Goal: Complete application form: Complete application form

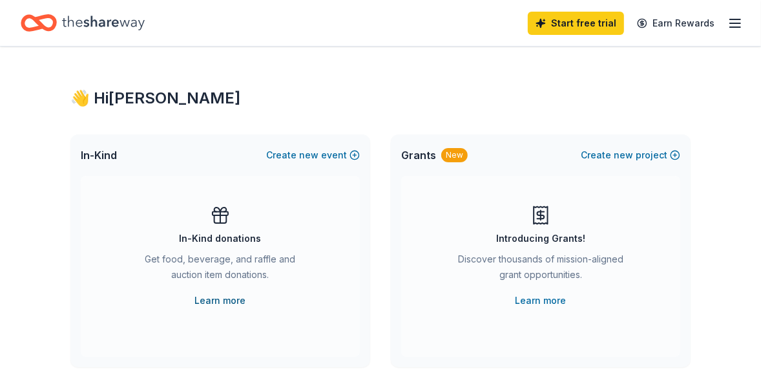
click at [228, 299] on link "Learn more" at bounding box center [220, 301] width 51 height 16
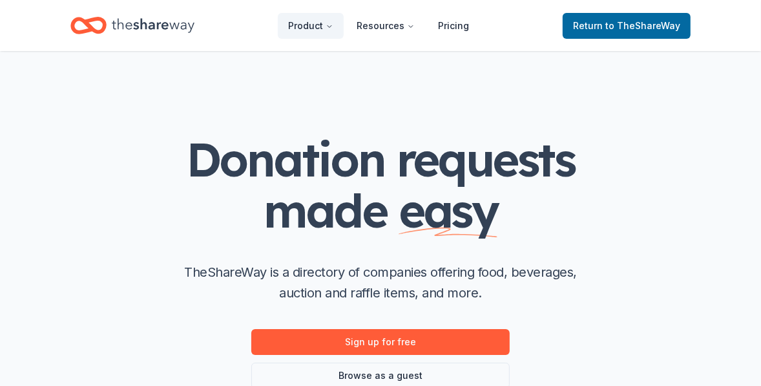
scroll to position [167, 0]
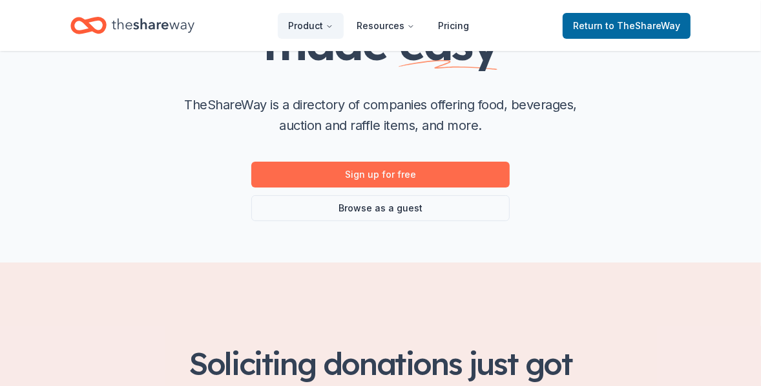
click at [373, 171] on link "Sign up for free" at bounding box center [380, 175] width 259 height 26
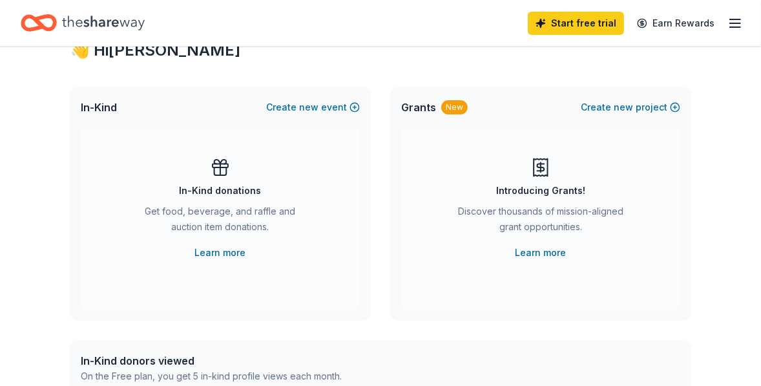
scroll to position [30, 0]
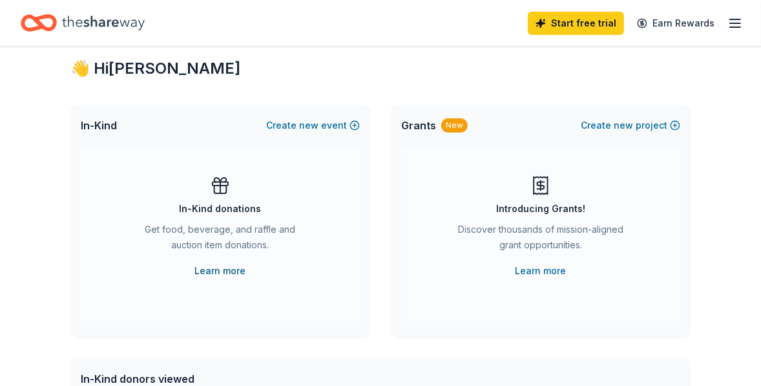
click at [219, 267] on link "Learn more" at bounding box center [220, 271] width 51 height 16
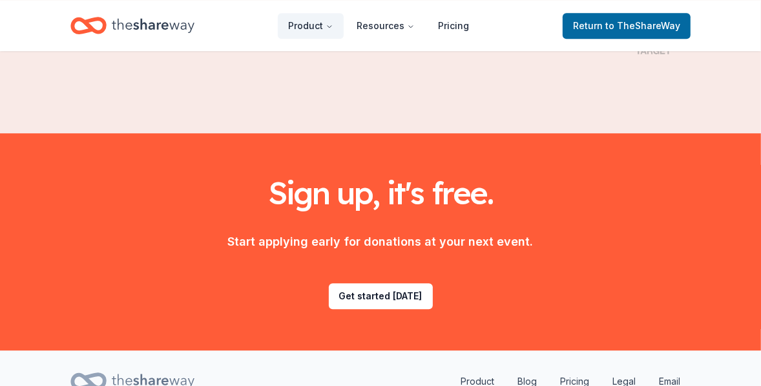
scroll to position [2307, 0]
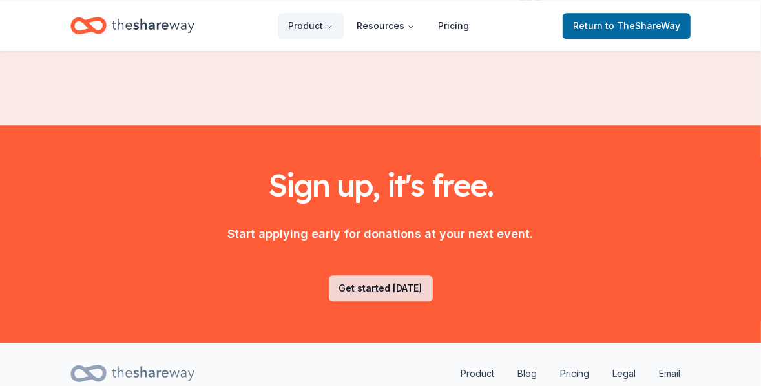
click at [379, 275] on link "Get started [DATE]" at bounding box center [381, 288] width 104 height 26
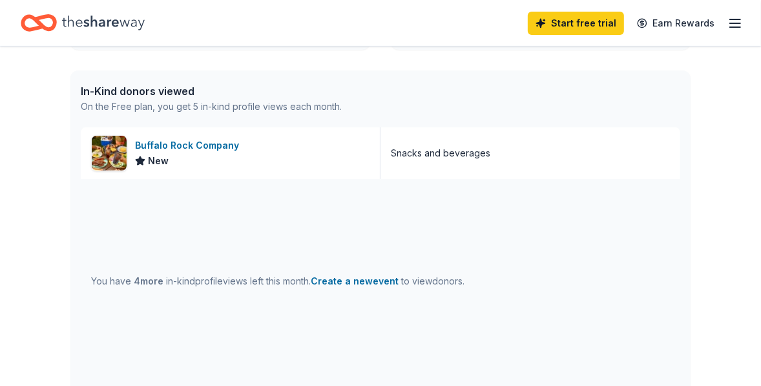
scroll to position [313, 0]
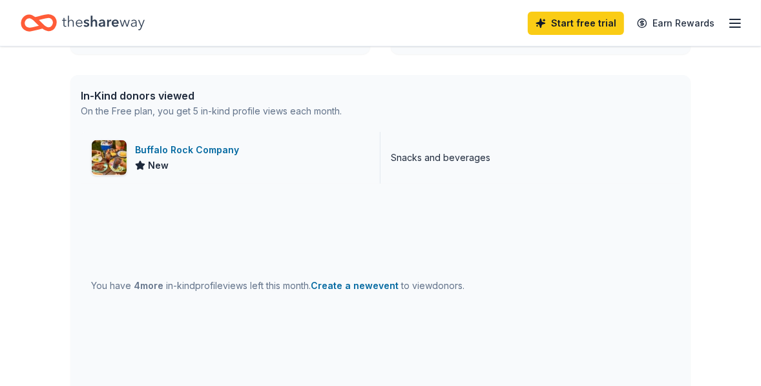
click at [160, 145] on div "Buffalo Rock Company" at bounding box center [189, 150] width 109 height 16
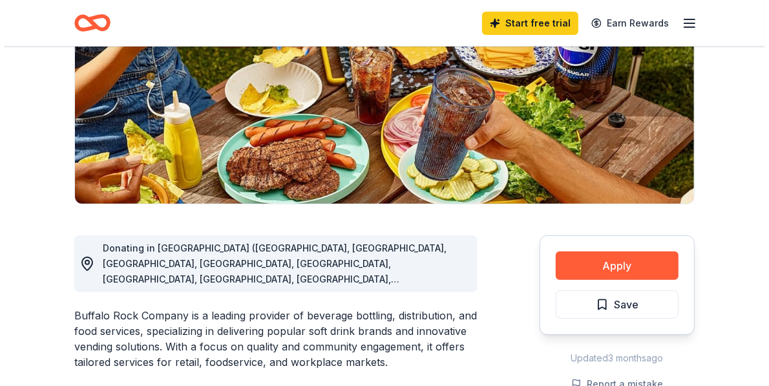
scroll to position [102, 0]
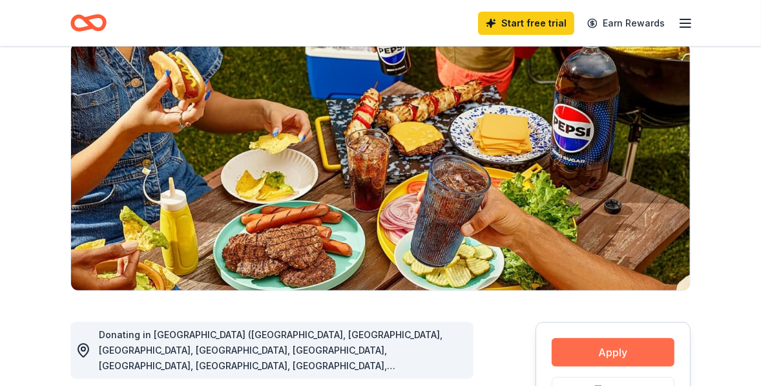
click at [619, 347] on button "Apply" at bounding box center [613, 352] width 123 height 28
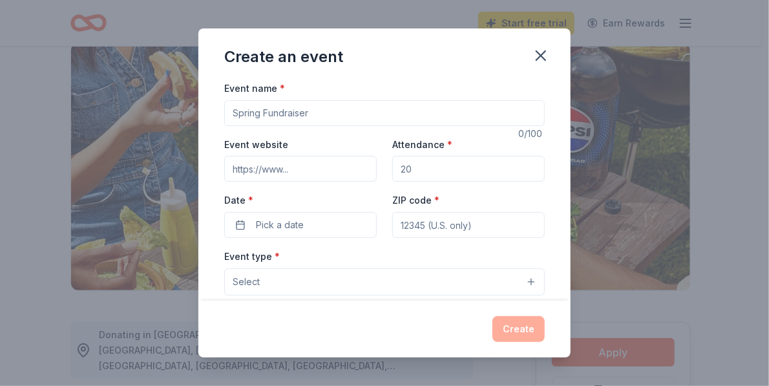
click at [315, 112] on input "Event name *" at bounding box center [384, 113] width 321 height 26
click at [28, 118] on div "Create an event Event name * 0 /100 Event website Attendance * Date * Pick a da…" at bounding box center [384, 193] width 769 height 386
click at [339, 223] on button "Pick a date" at bounding box center [300, 225] width 153 height 26
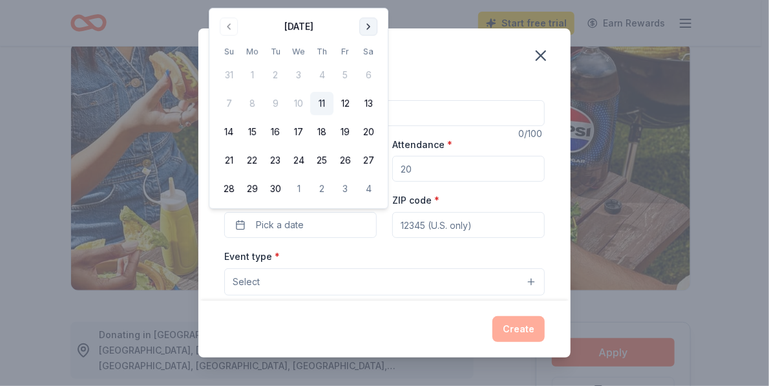
click at [365, 28] on button "Go to next month" at bounding box center [368, 26] width 18 height 18
click at [227, 191] on button "26" at bounding box center [228, 188] width 23 height 23
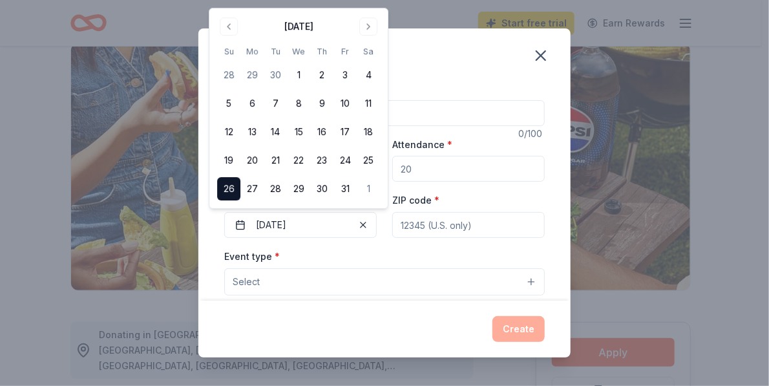
click at [412, 224] on input "ZIP code *" at bounding box center [468, 225] width 153 height 26
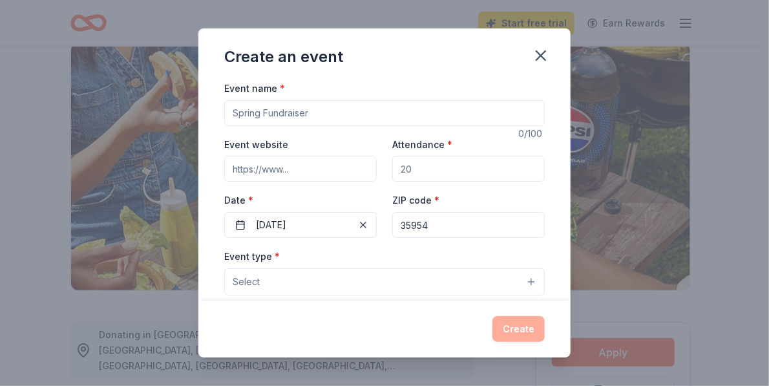
type input "35954"
click at [627, 255] on div "Create an event Event name * 0 /100 Event website Attendance * Date * 10/26/202…" at bounding box center [384, 193] width 769 height 386
click at [522, 279] on button "Select" at bounding box center [384, 281] width 321 height 27
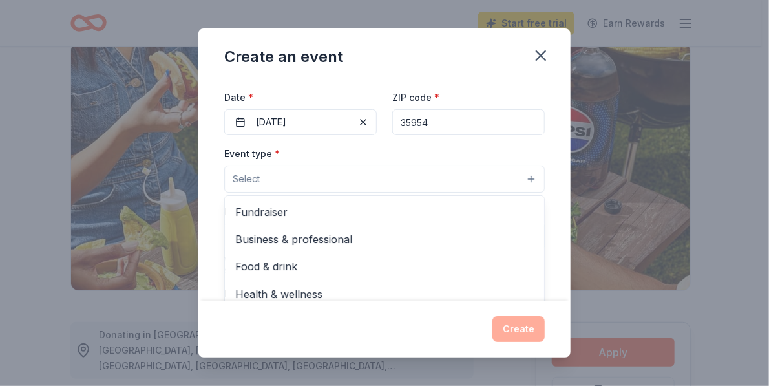
scroll to position [114, 0]
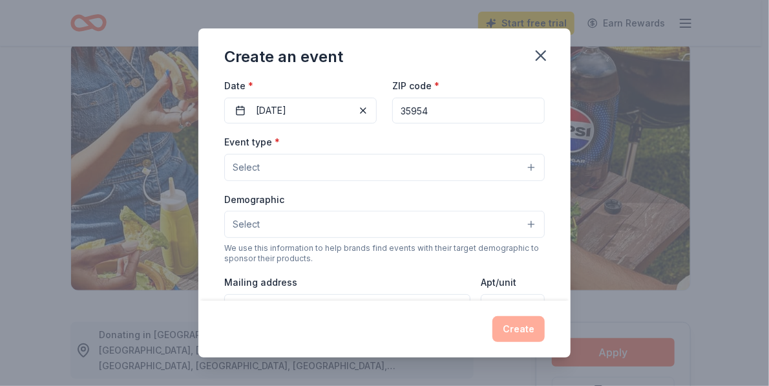
click at [525, 165] on button "Select" at bounding box center [384, 167] width 321 height 27
click at [522, 164] on button "Select" at bounding box center [384, 167] width 321 height 27
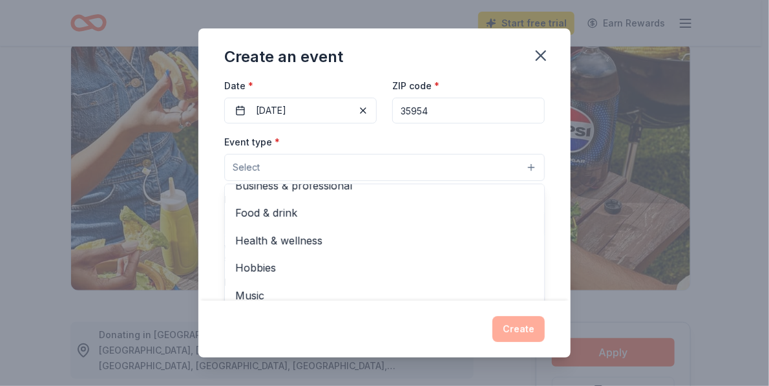
scroll to position [0, 0]
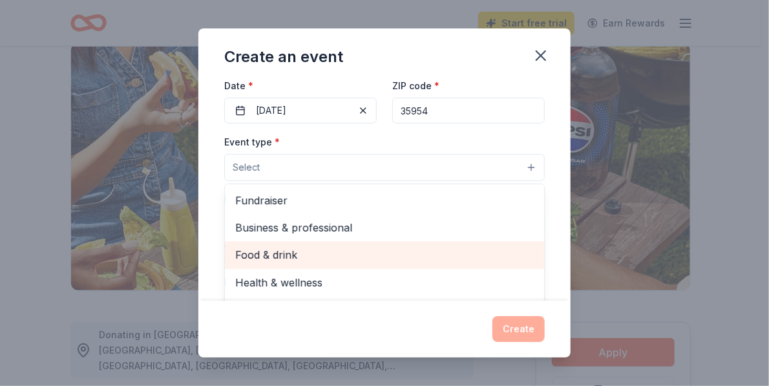
click at [273, 249] on span "Food & drink" at bounding box center [384, 254] width 299 height 17
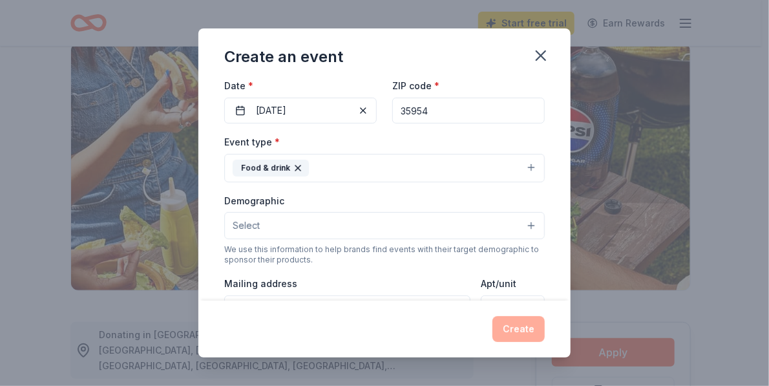
click at [523, 165] on button "Food & drink" at bounding box center [384, 168] width 321 height 28
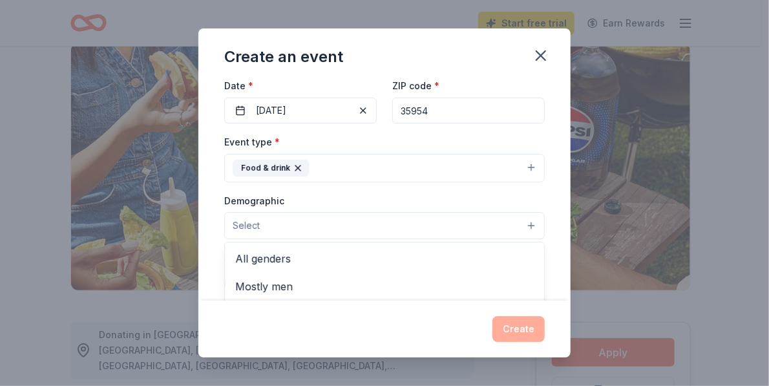
click at [523, 221] on button "Select" at bounding box center [384, 225] width 321 height 27
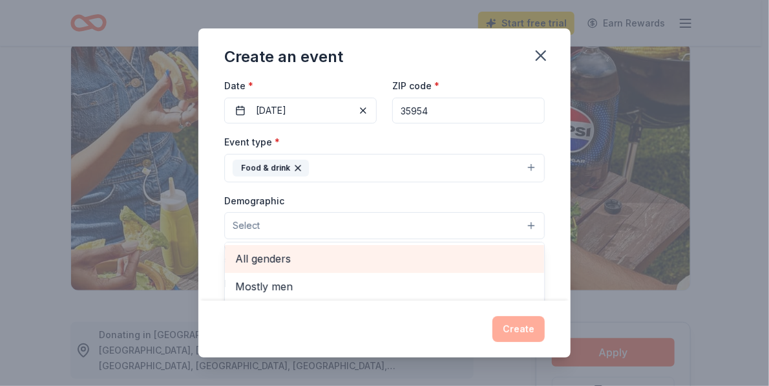
click at [288, 258] on span "All genders" at bounding box center [384, 258] width 299 height 17
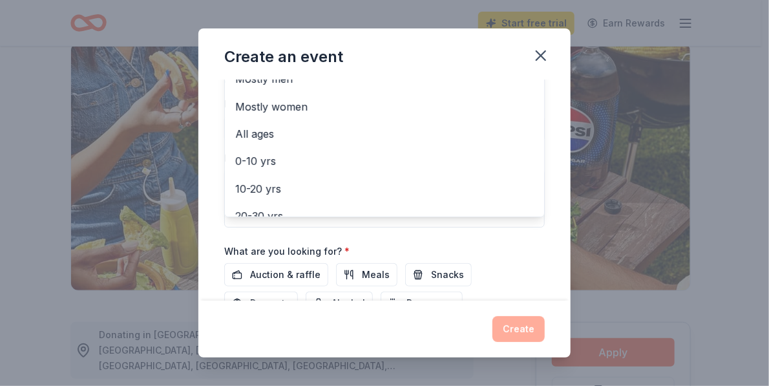
scroll to position [297, 0]
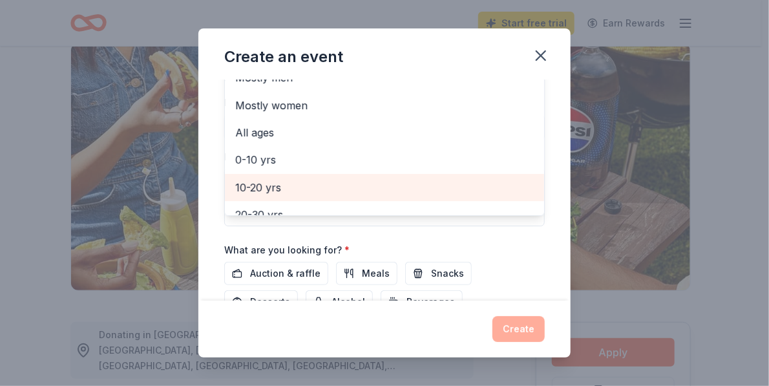
click at [268, 182] on span "10-20 yrs" at bounding box center [384, 187] width 299 height 17
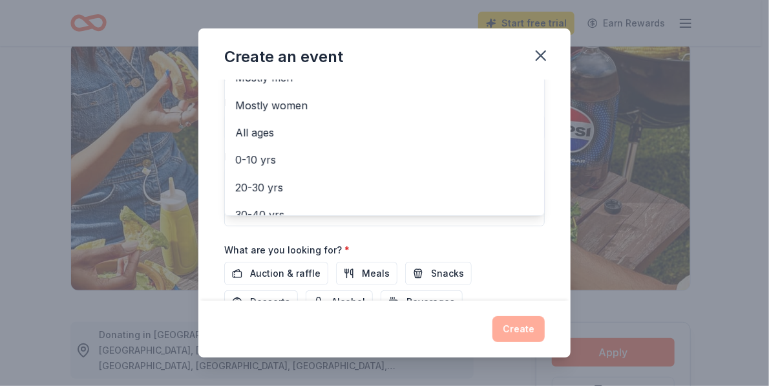
click at [372, 266] on div "Event name * 0 /100 Event website Attendance * Date * 10/26/2025 ZIP code * 359…" at bounding box center [384, 83] width 321 height 600
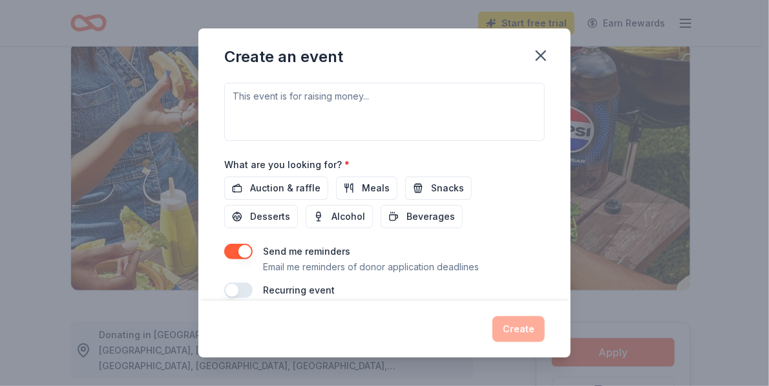
scroll to position [396, 0]
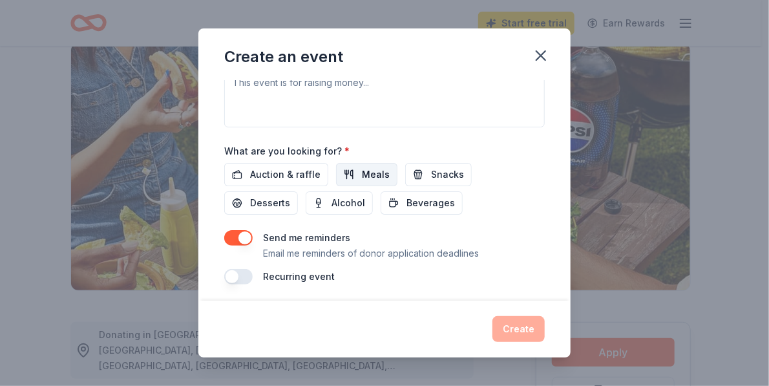
click at [362, 167] on span "Meals" at bounding box center [376, 175] width 28 height 16
click at [431, 167] on span "Snacks" at bounding box center [447, 175] width 33 height 16
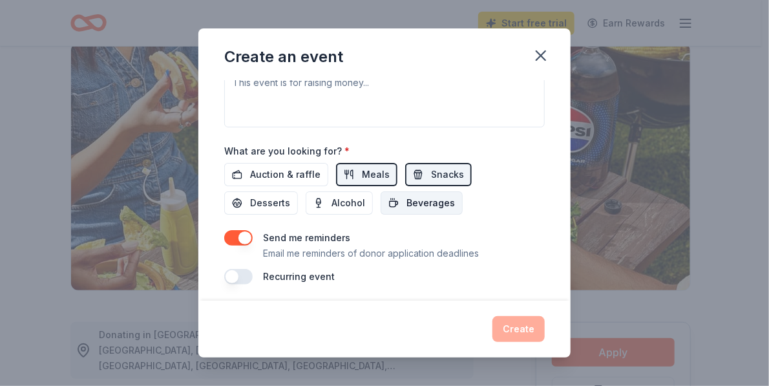
click at [428, 195] on span "Beverages" at bounding box center [431, 203] width 48 height 16
click at [259, 198] on span "Desserts" at bounding box center [270, 203] width 40 height 16
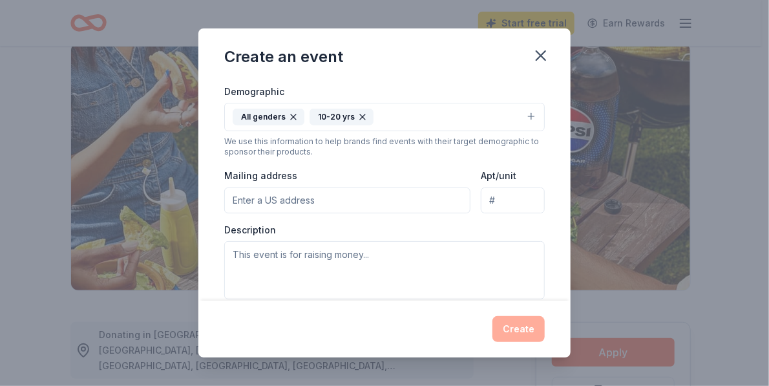
scroll to position [230, 0]
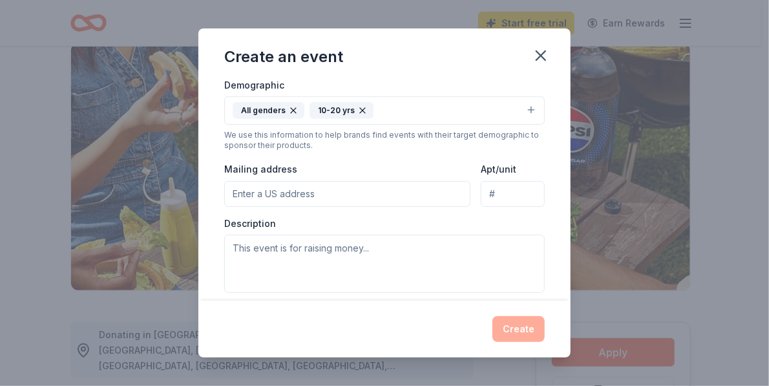
click at [310, 192] on input "Mailing address" at bounding box center [347, 194] width 246 height 26
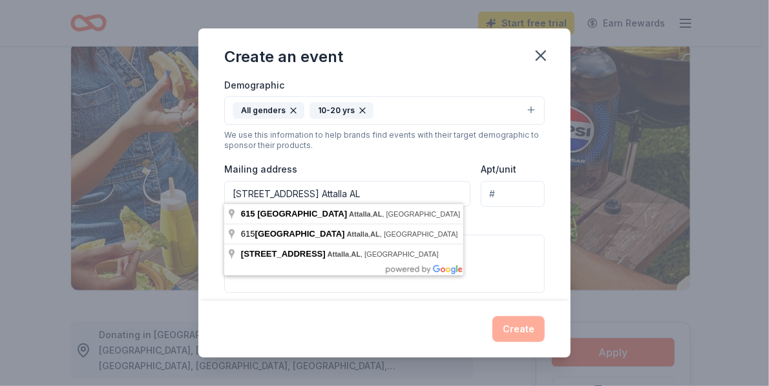
type input "615 First St NE Attalla AL"
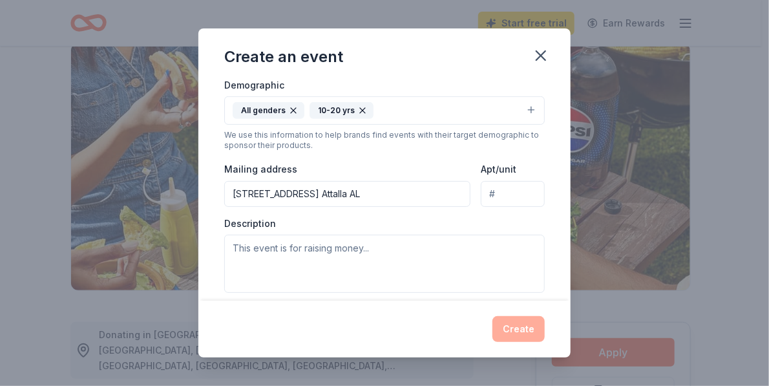
click at [602, 215] on div "Create an event Event name * 0 /100 Event website Attendance * Date * 10/26/202…" at bounding box center [384, 193] width 769 height 386
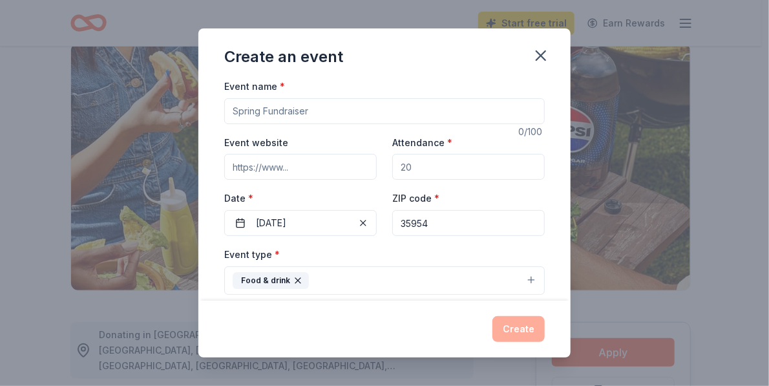
scroll to position [0, 0]
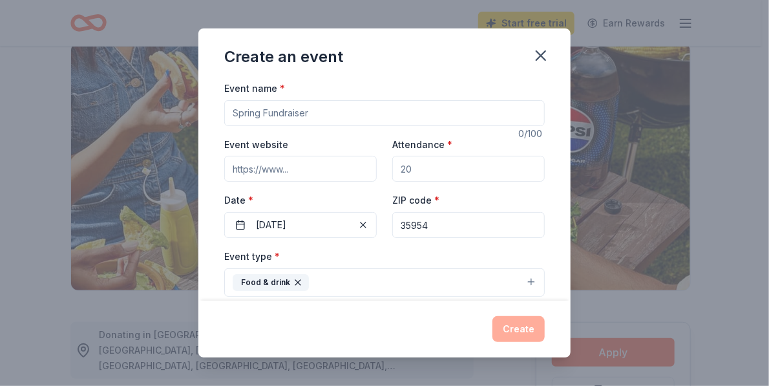
click at [327, 113] on input "Event name *" at bounding box center [384, 113] width 321 height 26
click at [281, 85] on span "*" at bounding box center [282, 88] width 5 height 11
click at [281, 100] on input "Event name *" at bounding box center [384, 113] width 321 height 26
click at [280, 85] on span "*" at bounding box center [282, 88] width 5 height 11
click at [280, 100] on input "Event name *" at bounding box center [384, 113] width 321 height 26
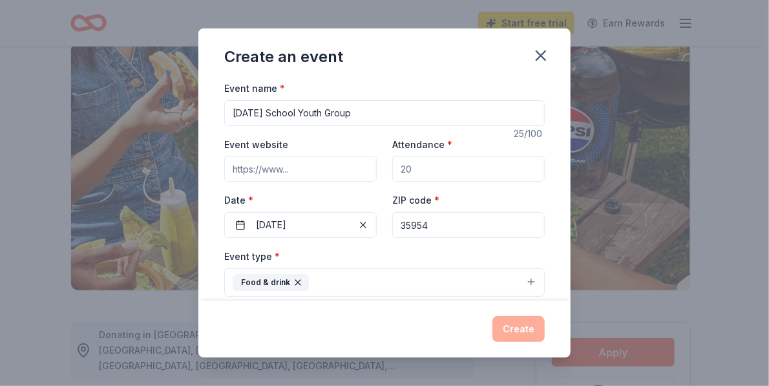
type input "Sunday School Youth Group"
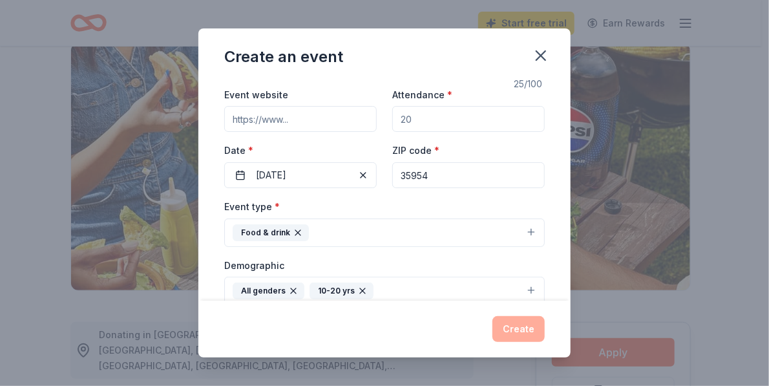
scroll to position [56, 0]
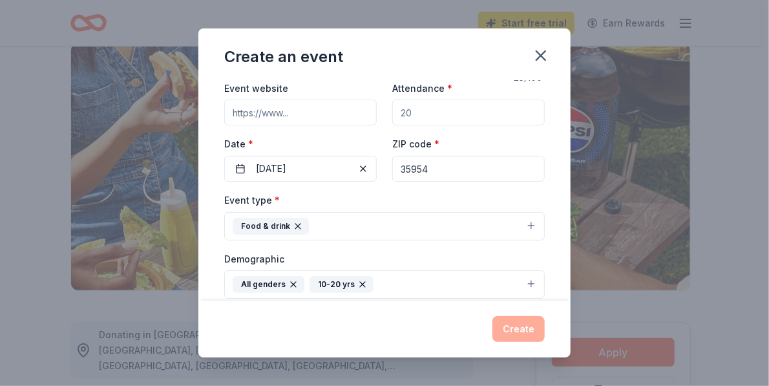
click at [297, 195] on div "Event type * Food & drink" at bounding box center [384, 216] width 321 height 48
click at [275, 196] on span "*" at bounding box center [277, 200] width 5 height 11
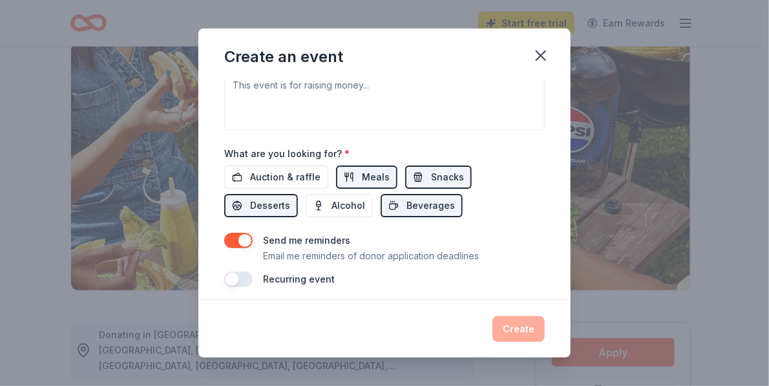
scroll to position [396, 0]
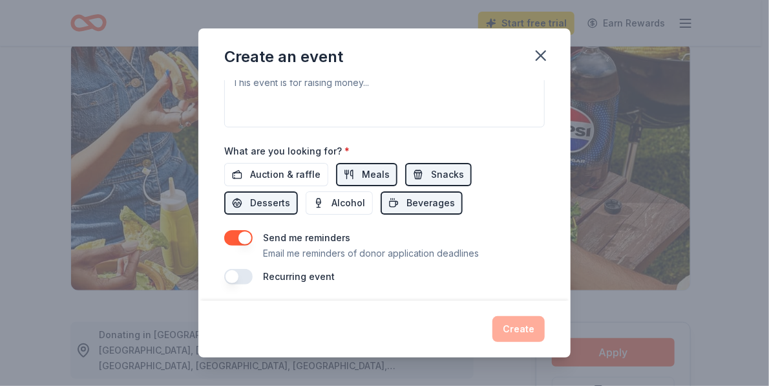
click at [526, 331] on div "Create" at bounding box center [384, 329] width 321 height 26
click at [539, 56] on icon "button" at bounding box center [540, 55] width 9 height 9
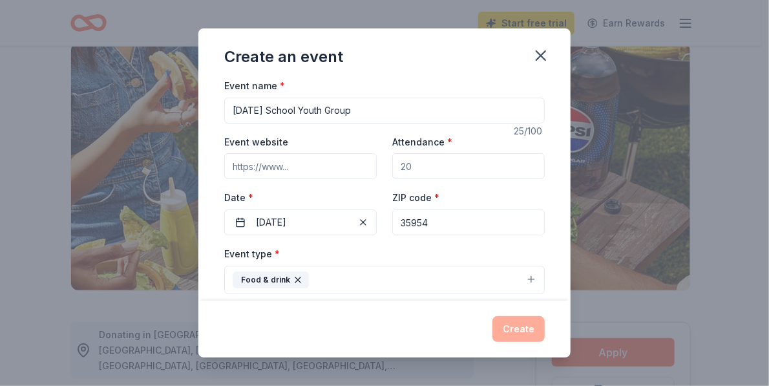
scroll to position [0, 0]
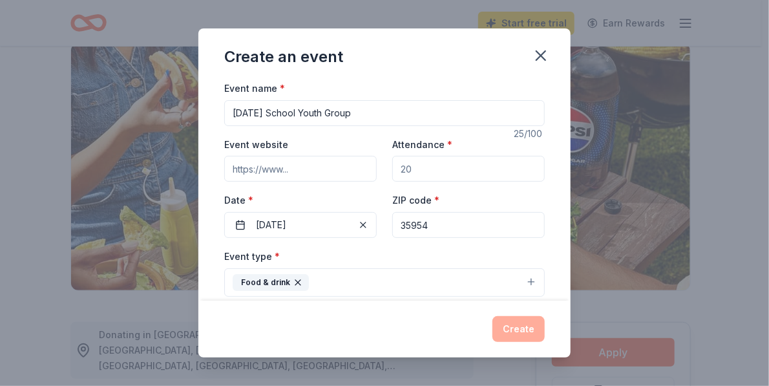
click at [248, 167] on input "Event website" at bounding box center [300, 169] width 153 height 26
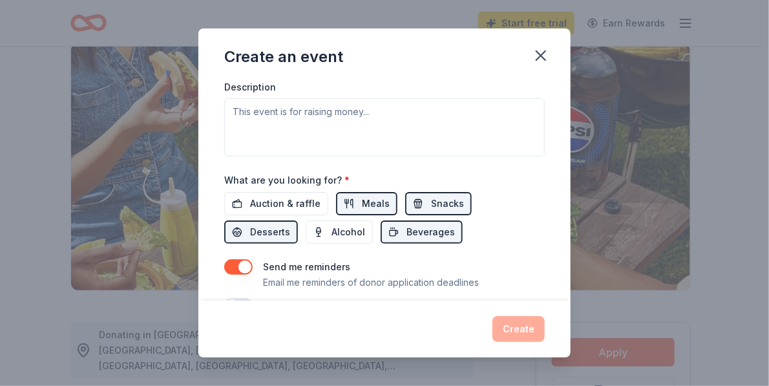
scroll to position [396, 0]
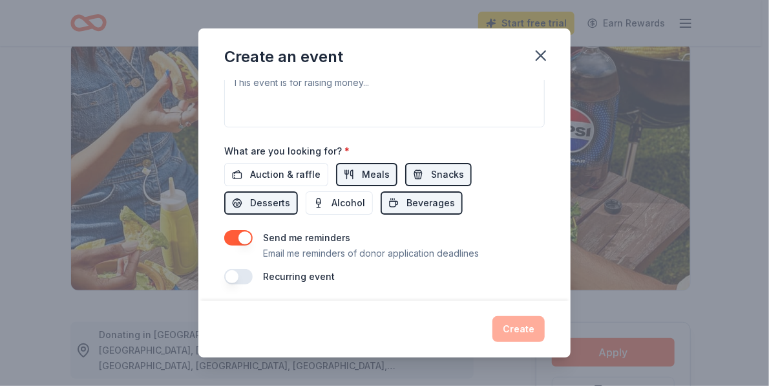
click at [234, 273] on button "button" at bounding box center [238, 277] width 28 height 16
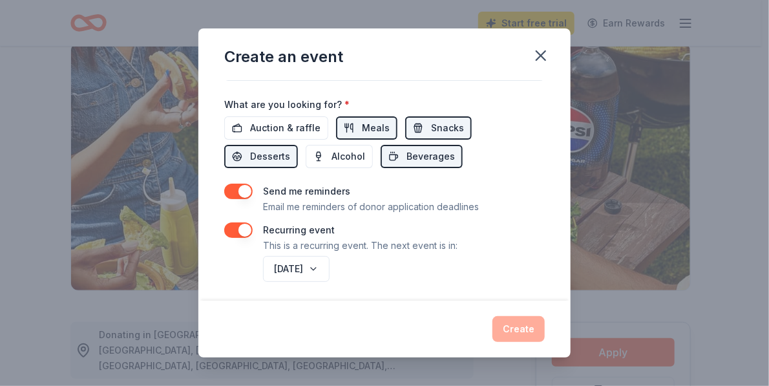
click at [240, 227] on button "button" at bounding box center [238, 230] width 28 height 16
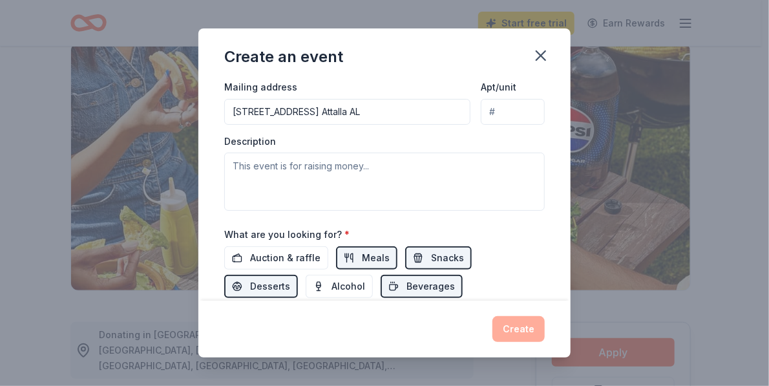
scroll to position [292, 0]
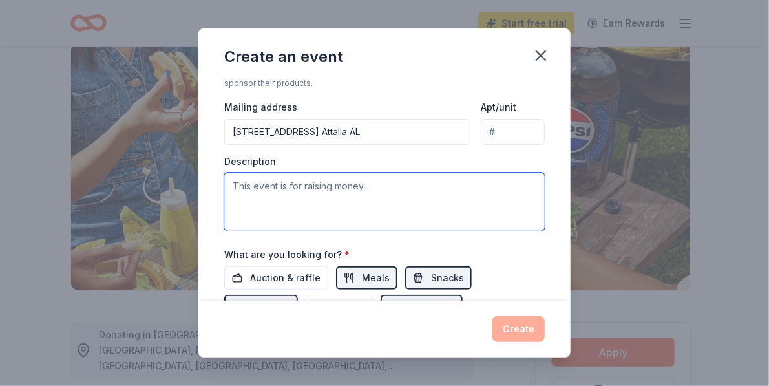
click at [271, 187] on textarea at bounding box center [384, 202] width 321 height 58
type textarea "This even.t is to provide snacks for the youth"
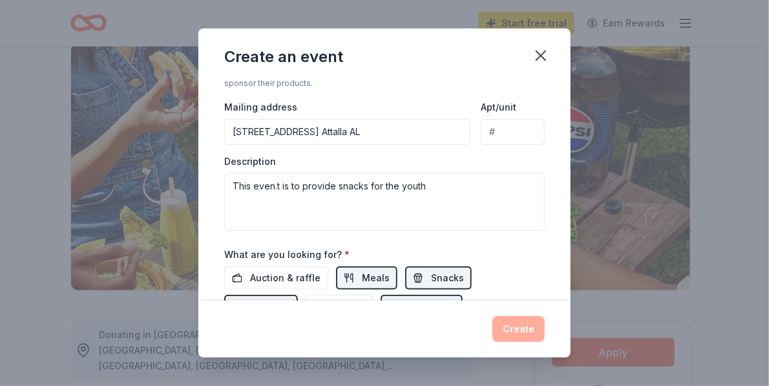
click at [549, 242] on div "Event name * Sunday School Youth Group 25 /100 Event website Attendance * Date …" at bounding box center [384, 190] width 372 height 220
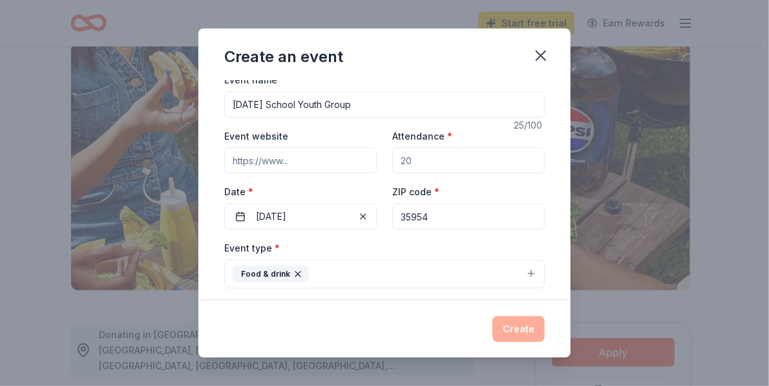
scroll to position [0, 0]
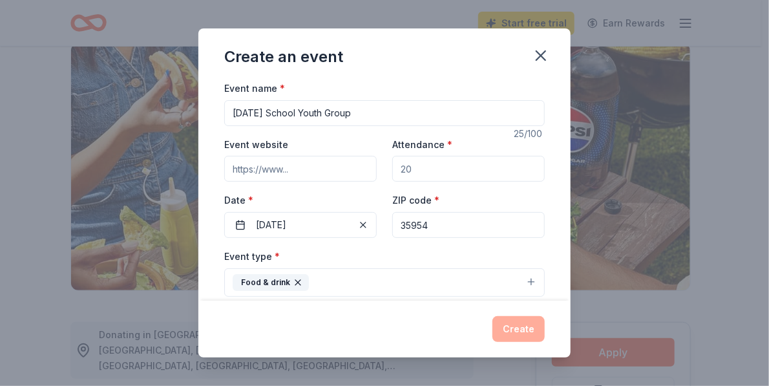
click at [291, 167] on input "Event website" at bounding box center [300, 169] width 153 height 26
click at [548, 160] on div "Event name * Sunday School Youth Group 25 /100 Event website Attendance * Date …" at bounding box center [384, 190] width 372 height 220
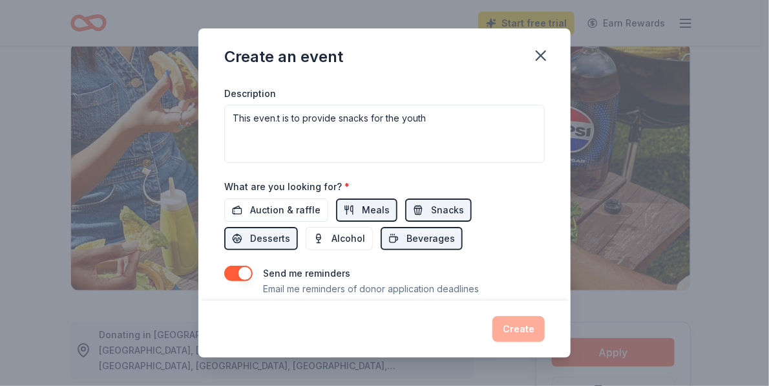
scroll to position [396, 0]
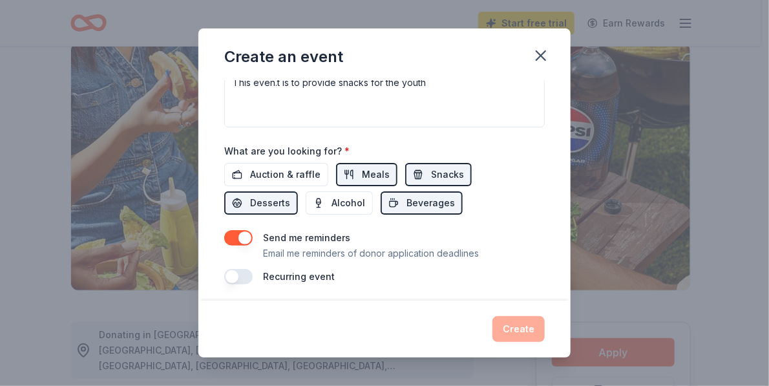
click at [529, 328] on div "Create" at bounding box center [384, 329] width 321 height 26
click at [511, 330] on div "Create" at bounding box center [384, 329] width 321 height 26
click at [510, 331] on div "Create" at bounding box center [384, 329] width 321 height 26
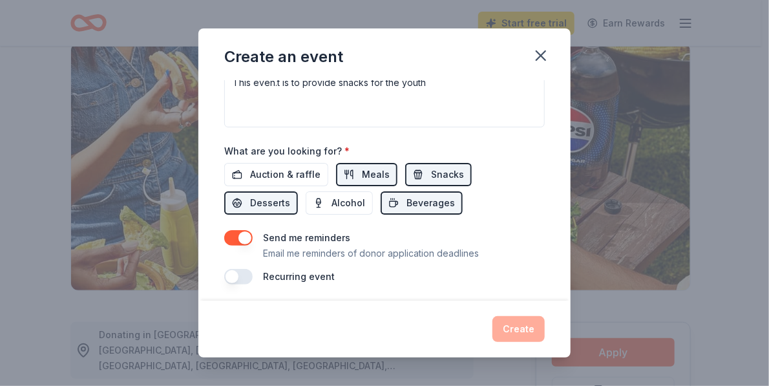
click at [510, 331] on div "Create" at bounding box center [384, 329] width 321 height 26
click at [540, 56] on icon "button" at bounding box center [540, 55] width 9 height 9
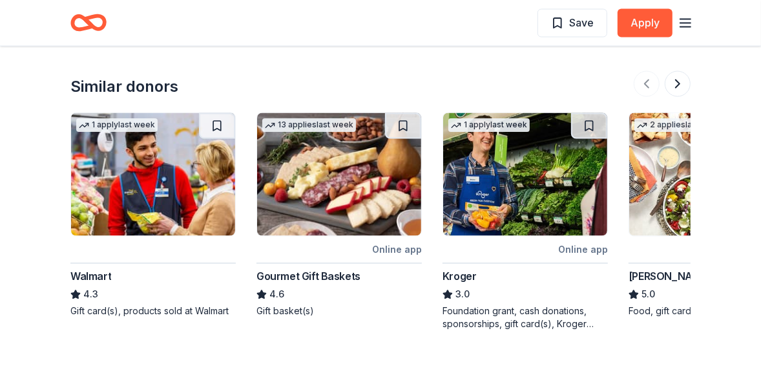
scroll to position [1387, 0]
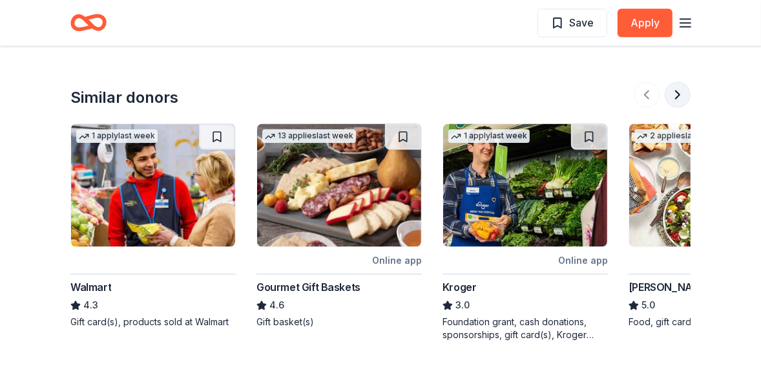
click at [677, 93] on button at bounding box center [678, 95] width 26 height 26
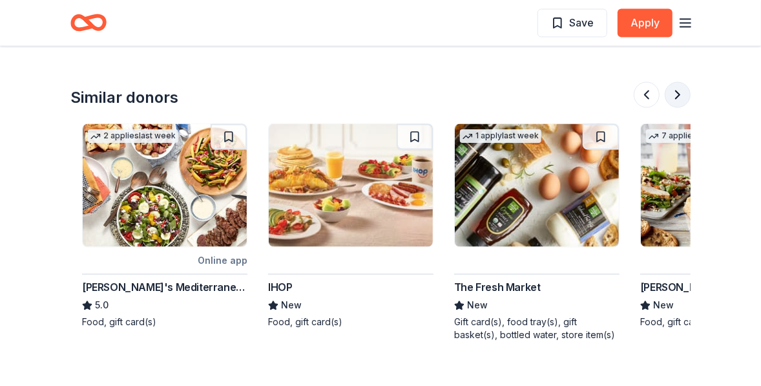
scroll to position [0, 558]
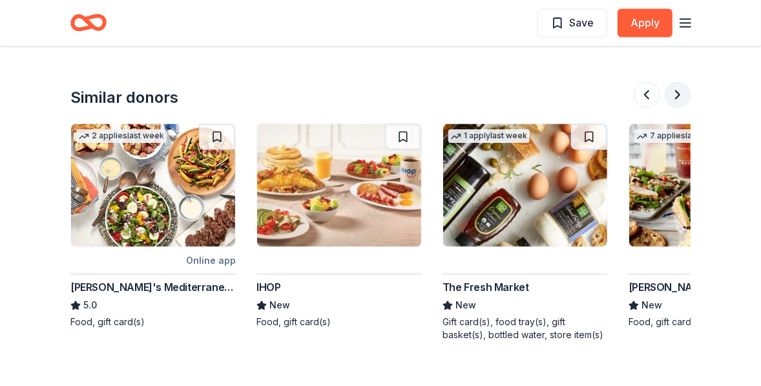
click at [678, 92] on button at bounding box center [678, 95] width 26 height 26
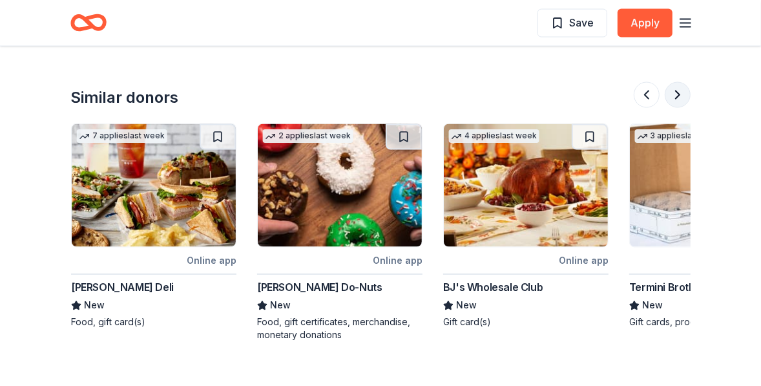
scroll to position [0, 1117]
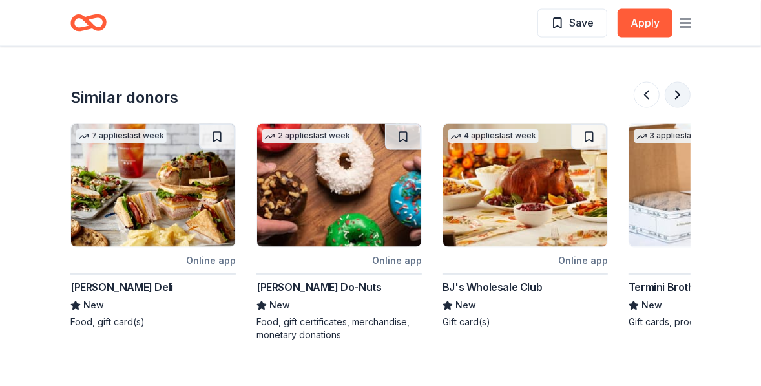
click at [677, 92] on button at bounding box center [678, 95] width 26 height 26
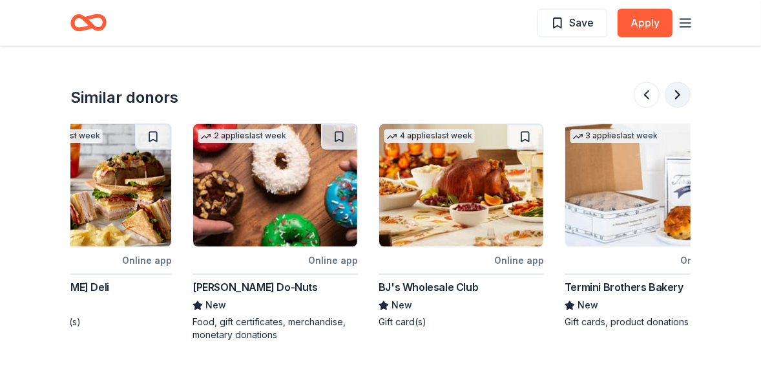
scroll to position [0, 1220]
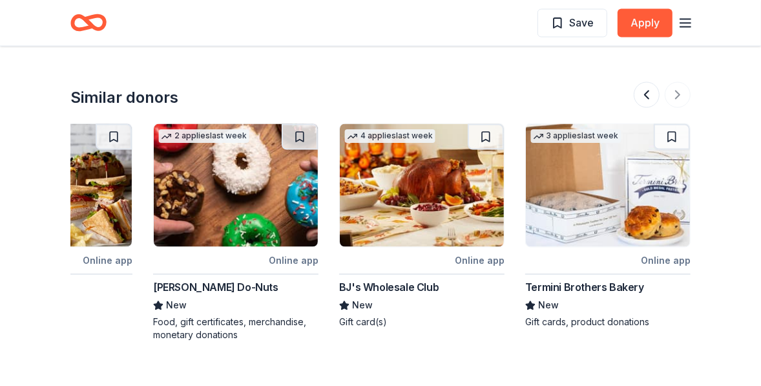
click at [677, 95] on div at bounding box center [662, 95] width 57 height 26
click at [676, 89] on div at bounding box center [662, 95] width 57 height 26
